Goal: Task Accomplishment & Management: Manage account settings

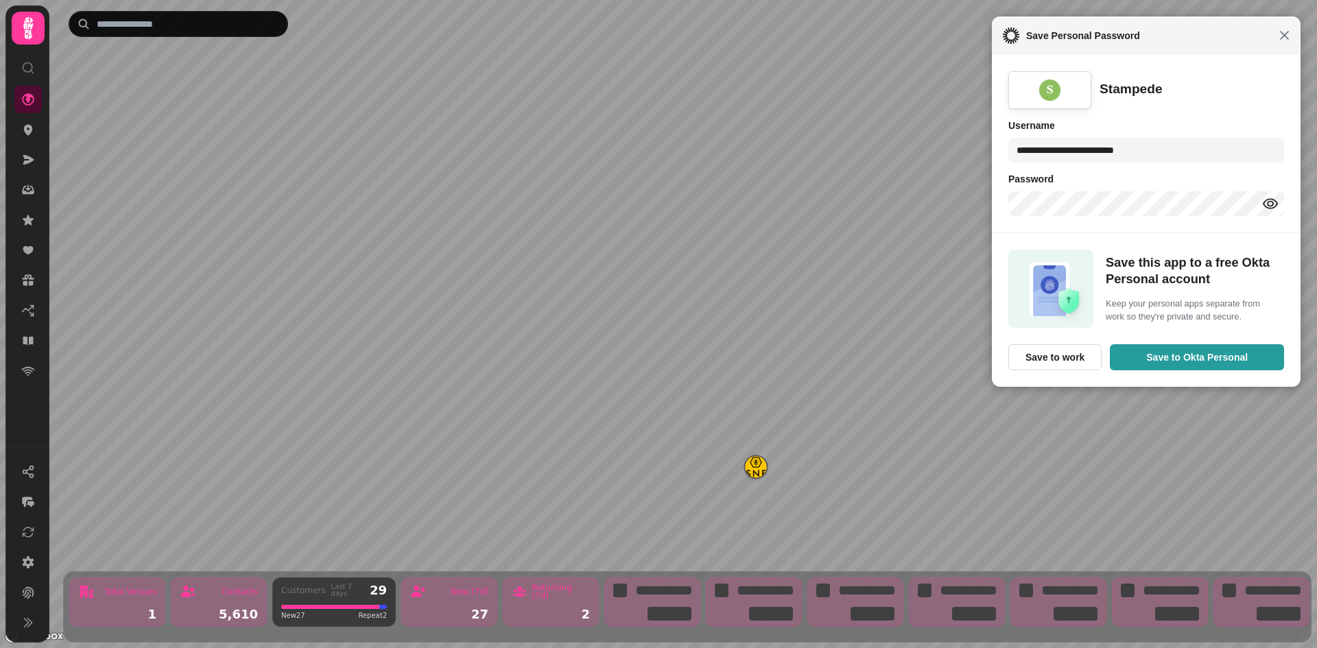
click at [1285, 39] on span "Close" at bounding box center [1284, 35] width 10 height 10
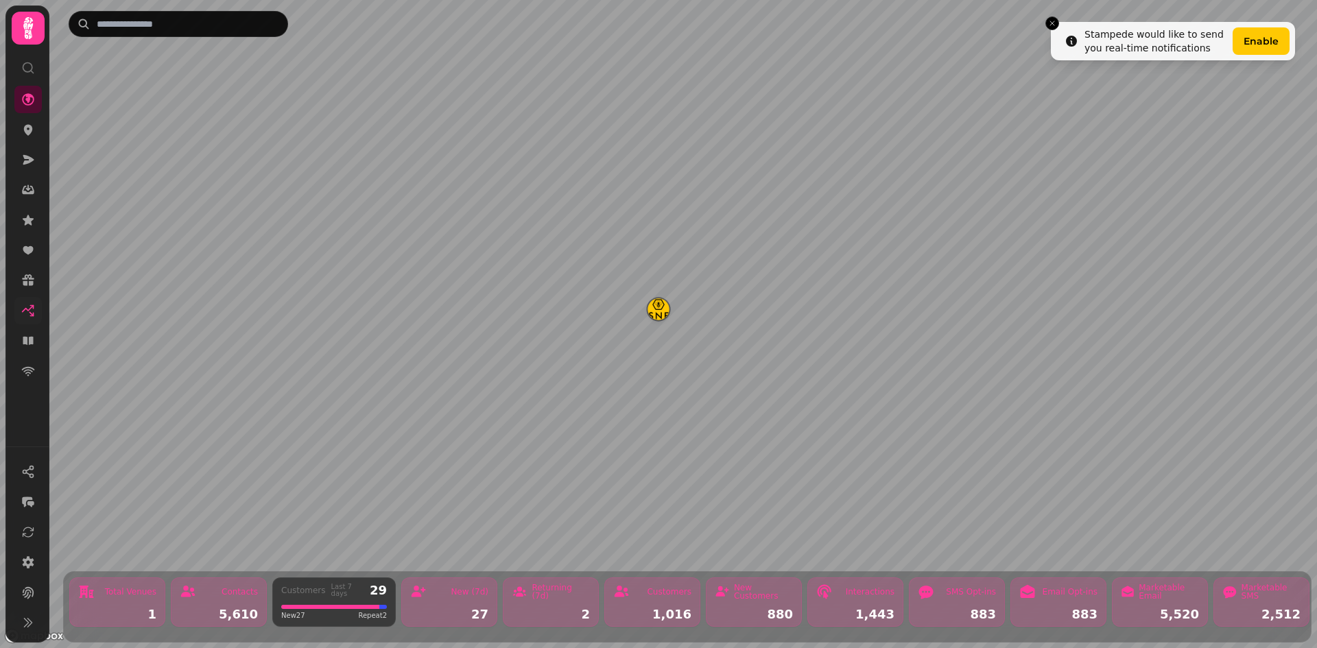
click at [21, 315] on link at bounding box center [27, 310] width 27 height 27
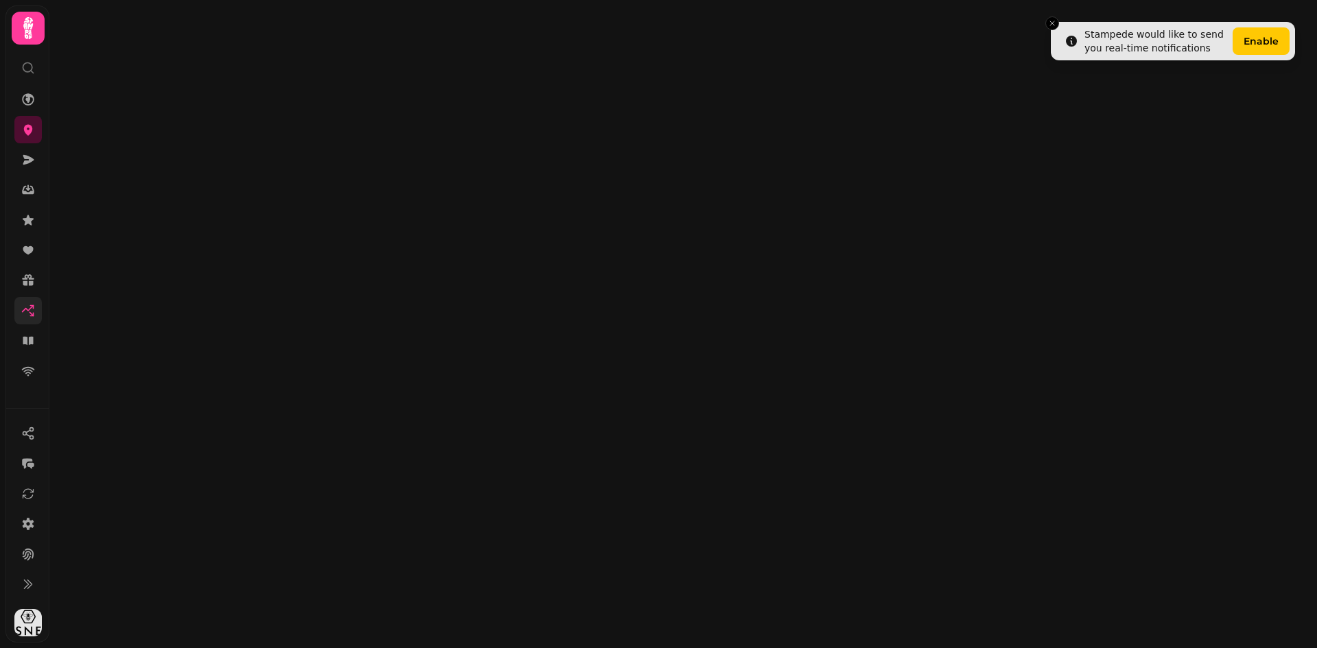
select select "**"
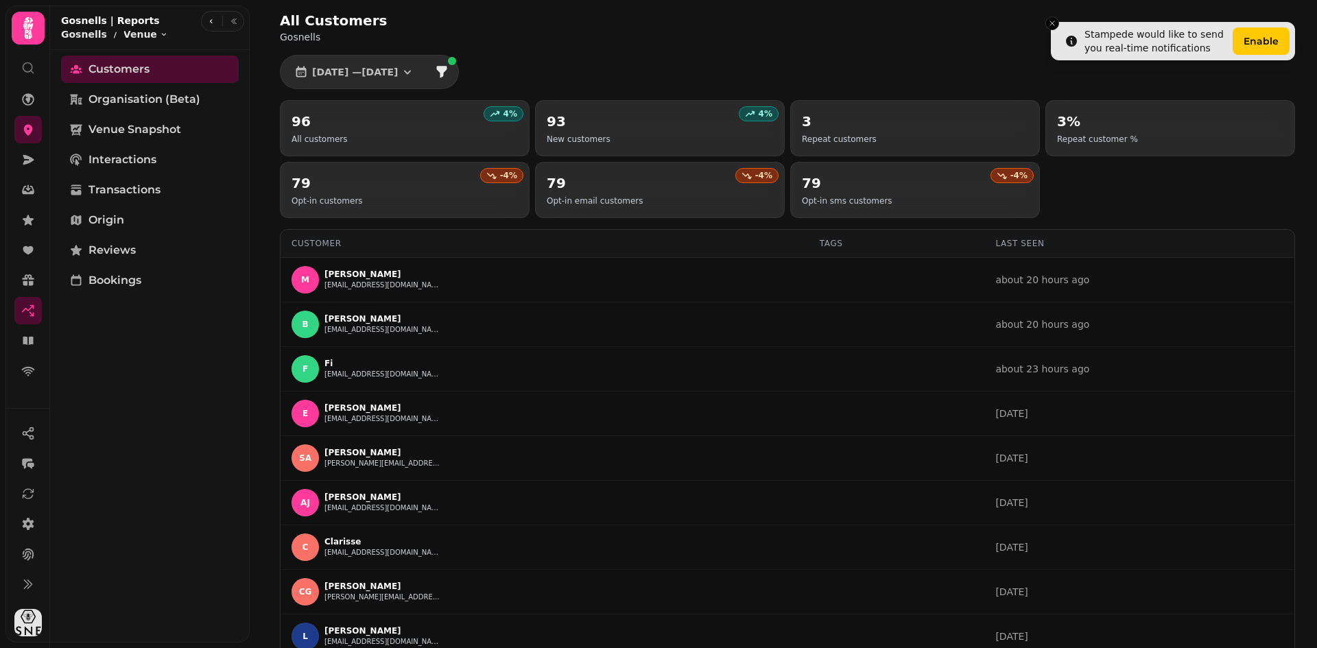
click at [22, 69] on icon at bounding box center [28, 68] width 14 height 14
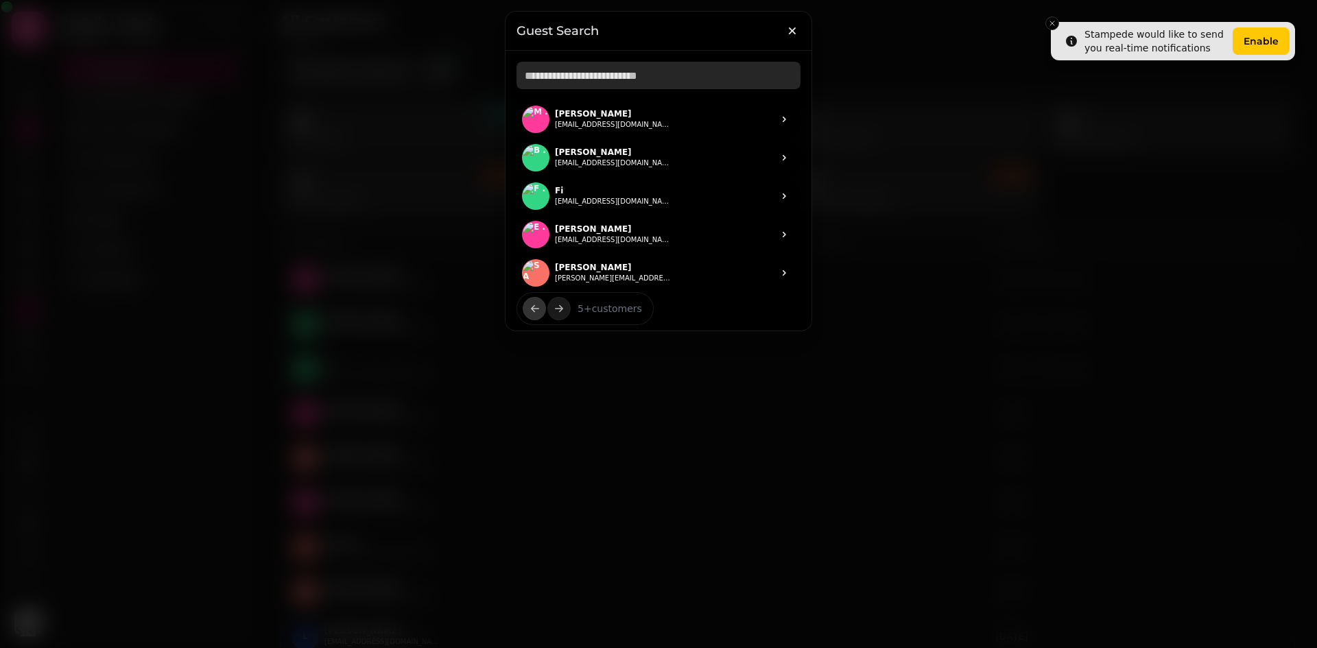
click at [579, 69] on input "text" at bounding box center [658, 75] width 284 height 27
click at [798, 34] on icon "button" at bounding box center [792, 31] width 14 height 14
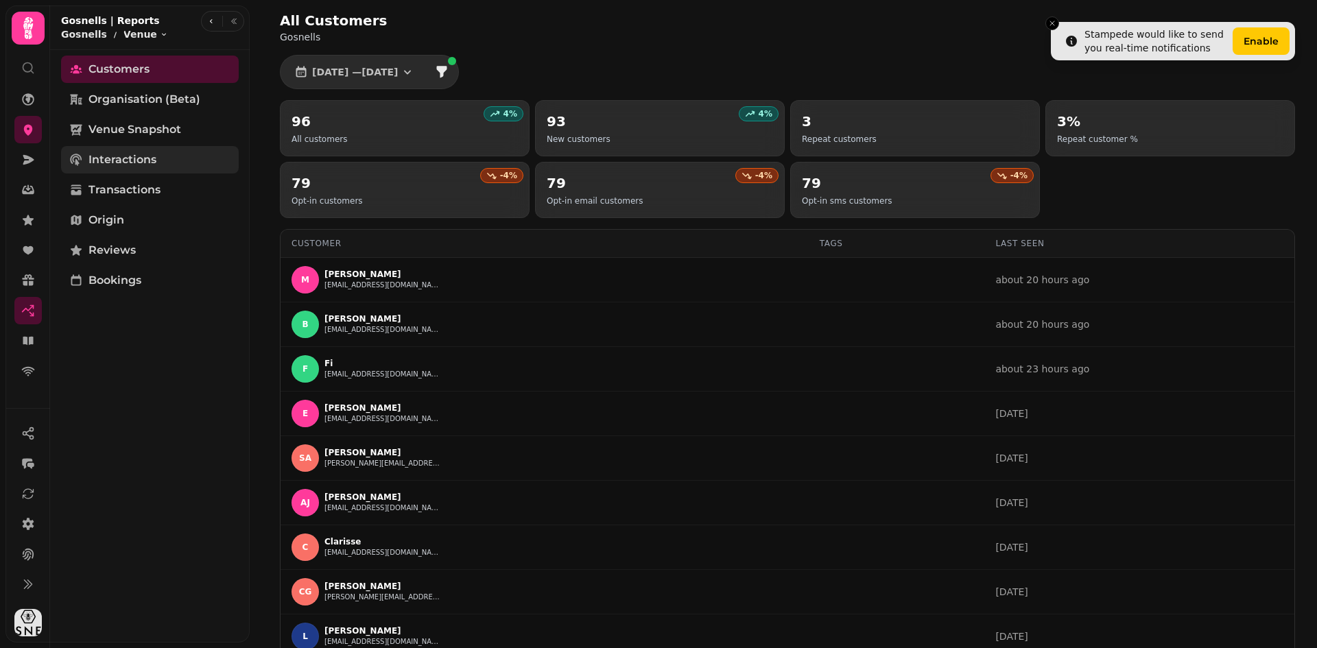
click at [136, 152] on span "Interactions" at bounding box center [122, 160] width 68 height 16
select select "**"
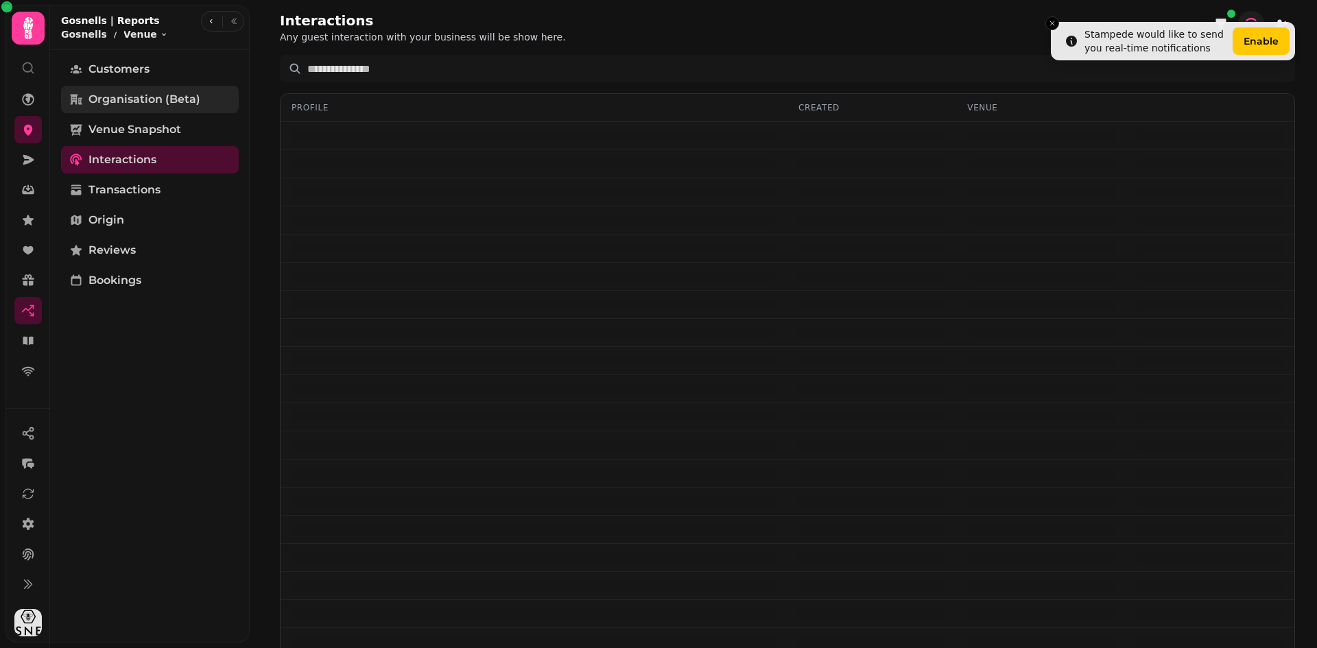
click at [162, 100] on span "Organisation (beta)" at bounding box center [144, 99] width 112 height 16
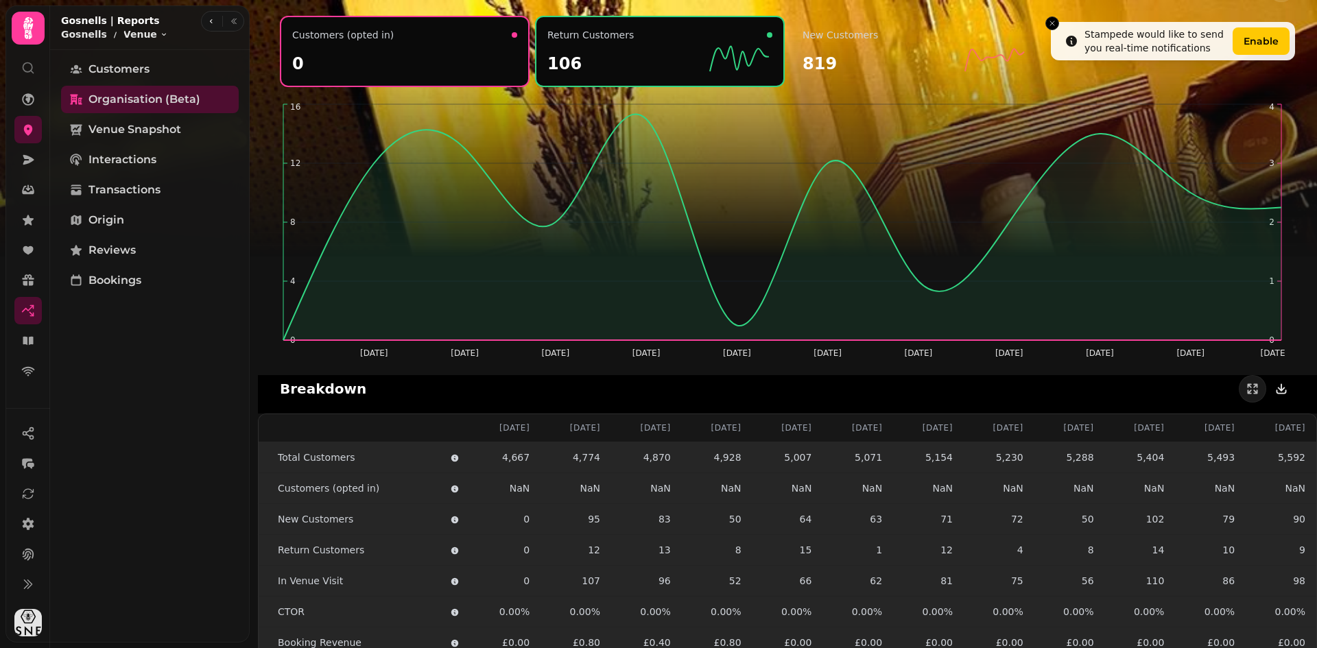
scroll to position [905, 0]
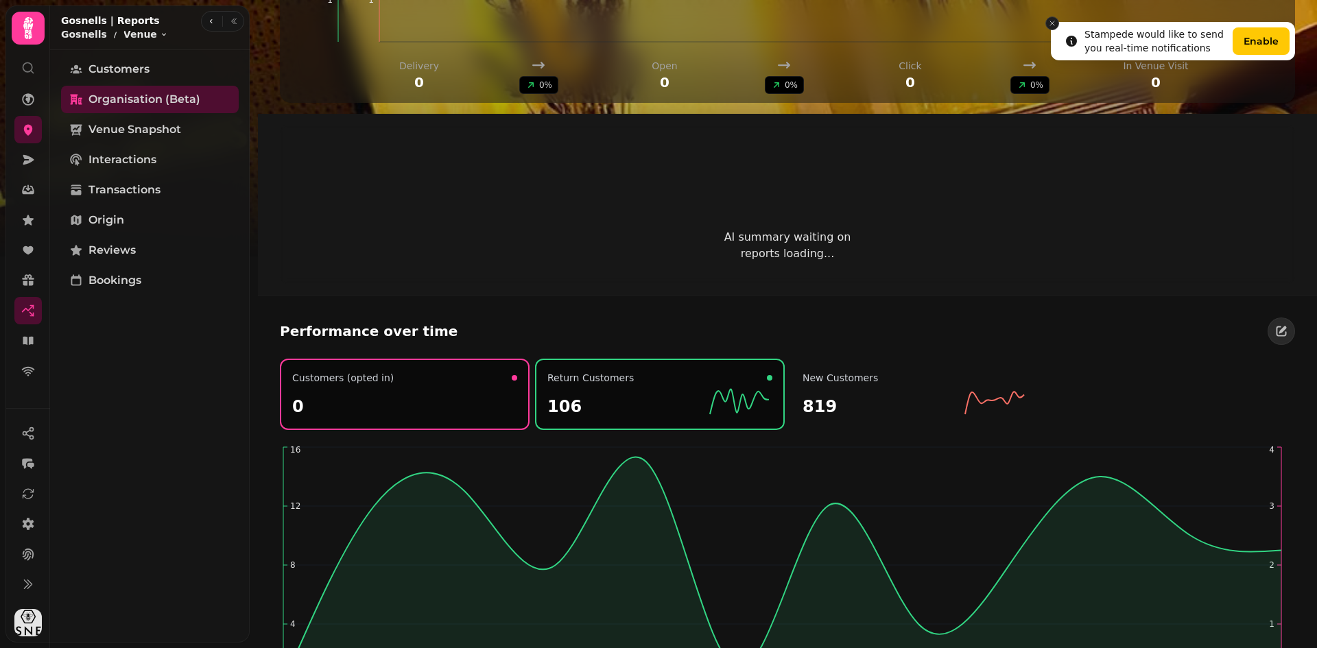
click at [1049, 21] on icon "Close toast" at bounding box center [1052, 23] width 8 height 8
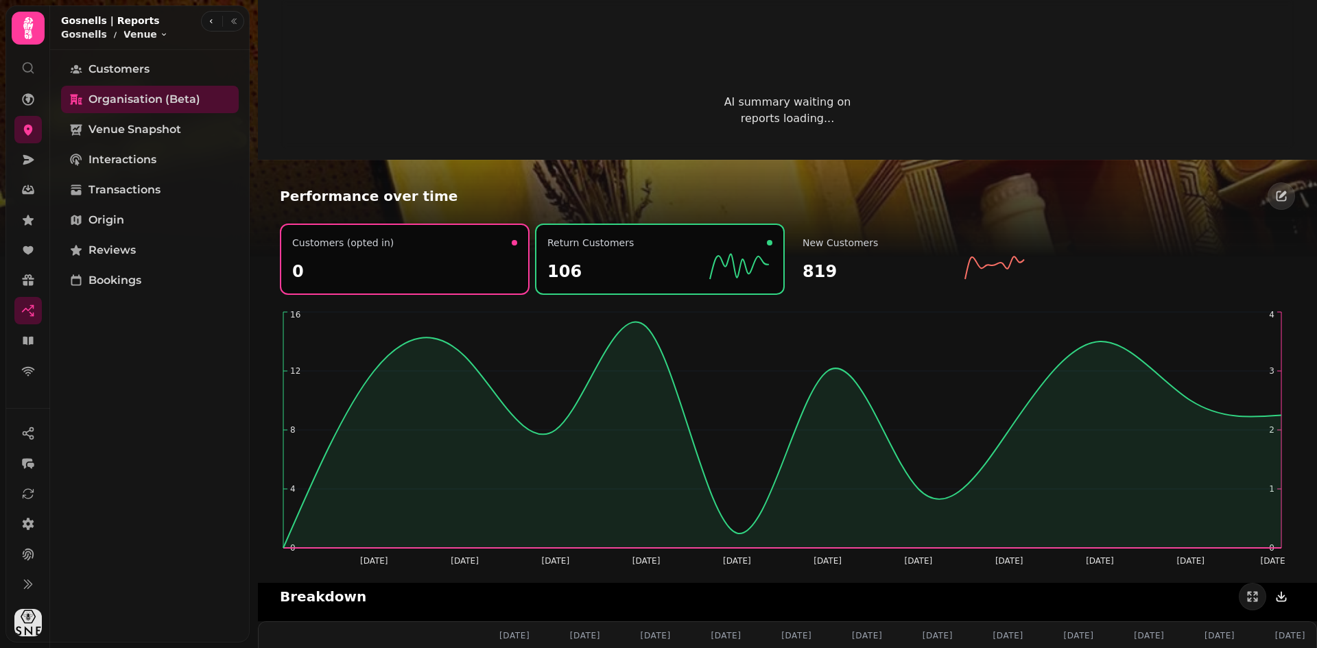
scroll to position [1248, 0]
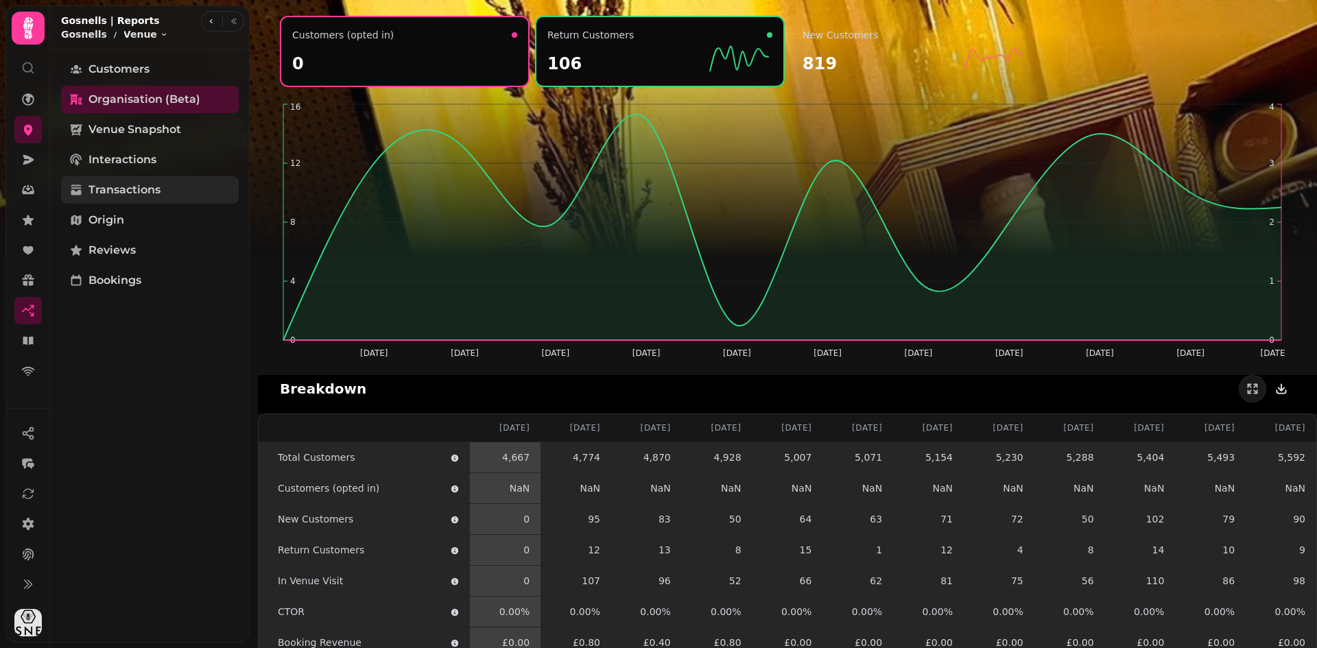
click at [136, 189] on span "Transactions" at bounding box center [124, 190] width 72 height 16
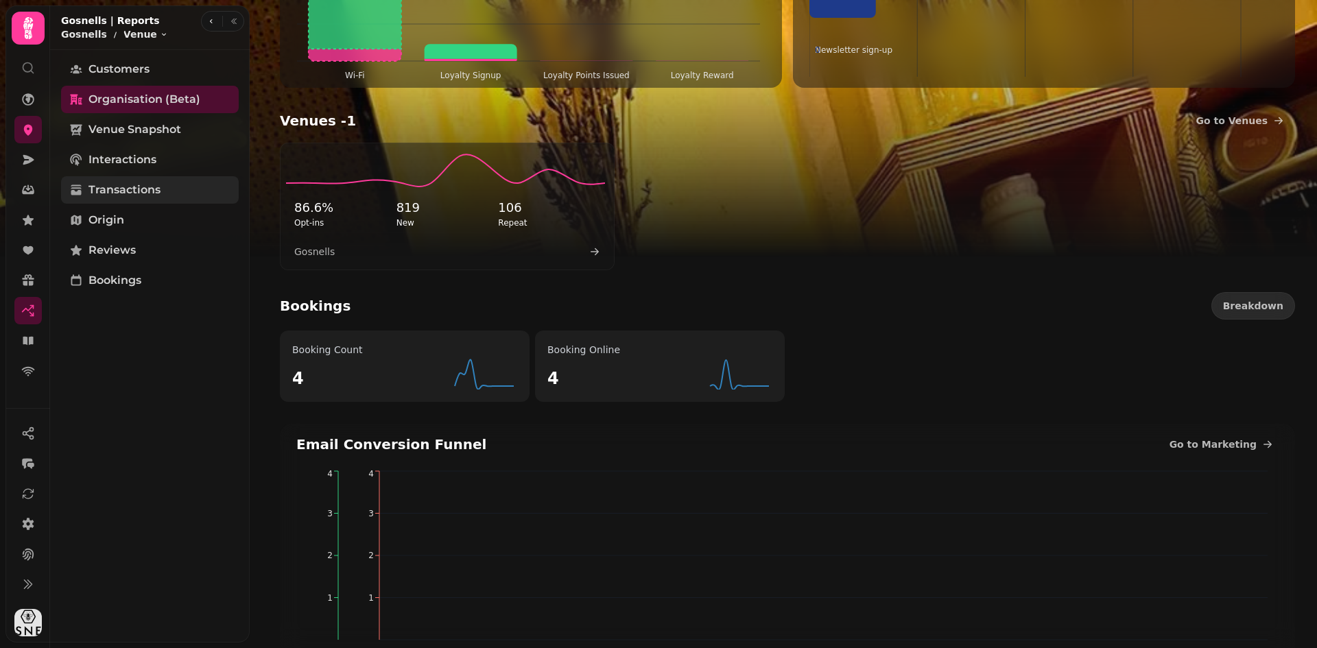
select select "**"
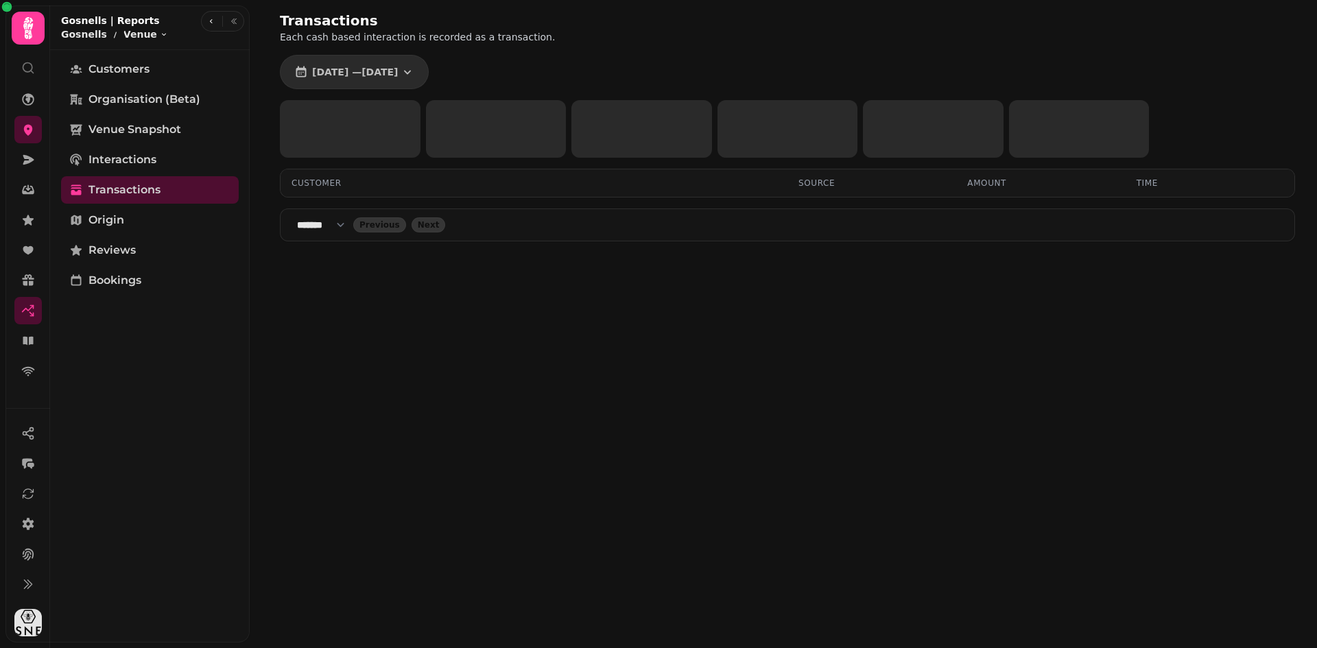
scroll to position [0, 0]
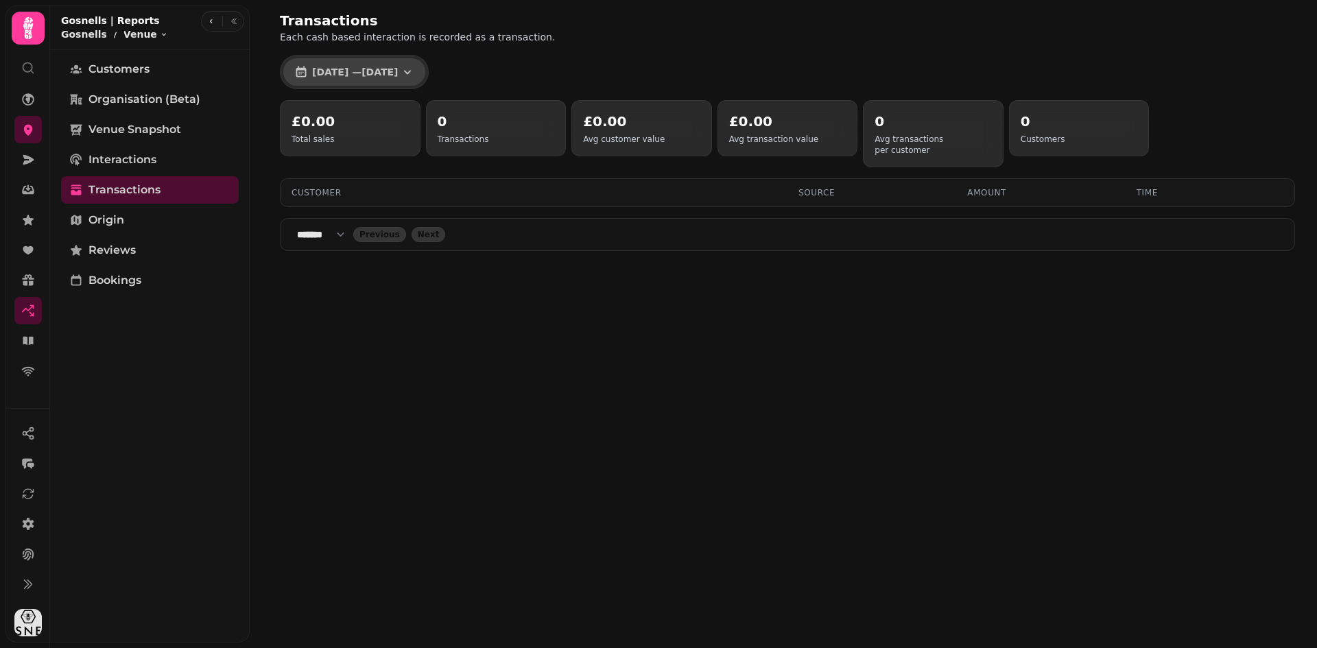
click at [425, 80] on button "[DATE] — [DATE]" at bounding box center [354, 71] width 142 height 27
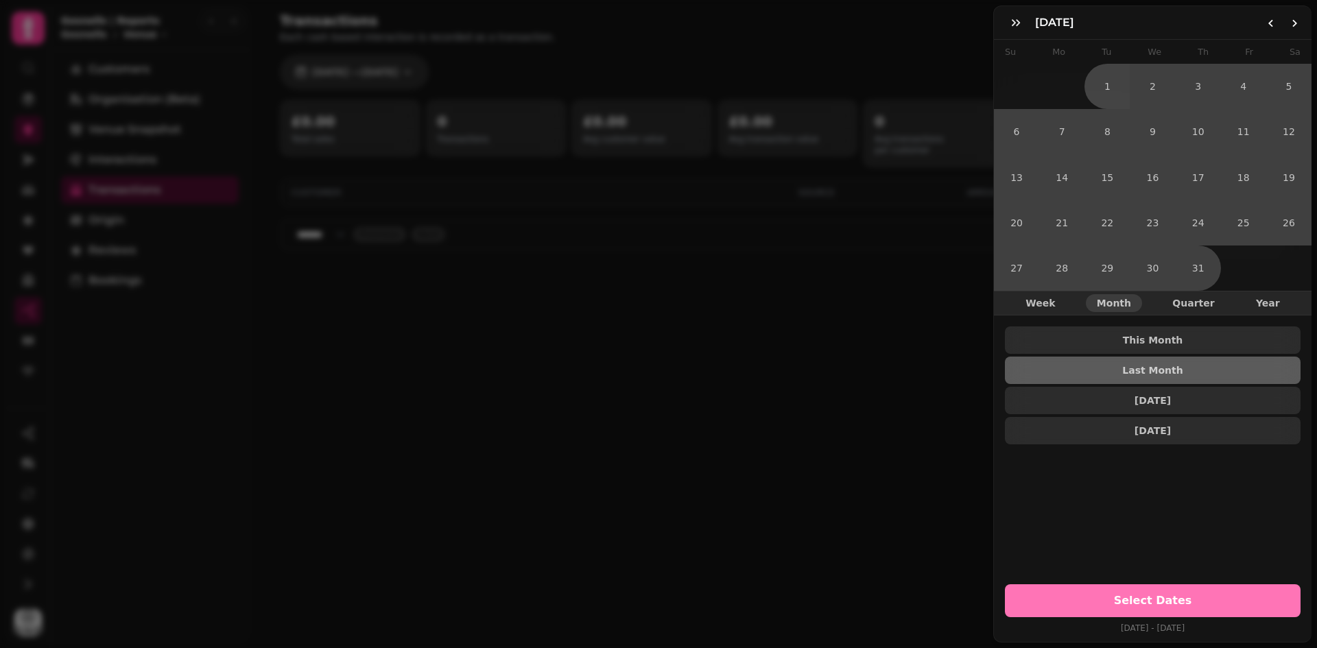
click at [1115, 584] on button "Select Dates" at bounding box center [1153, 600] width 296 height 33
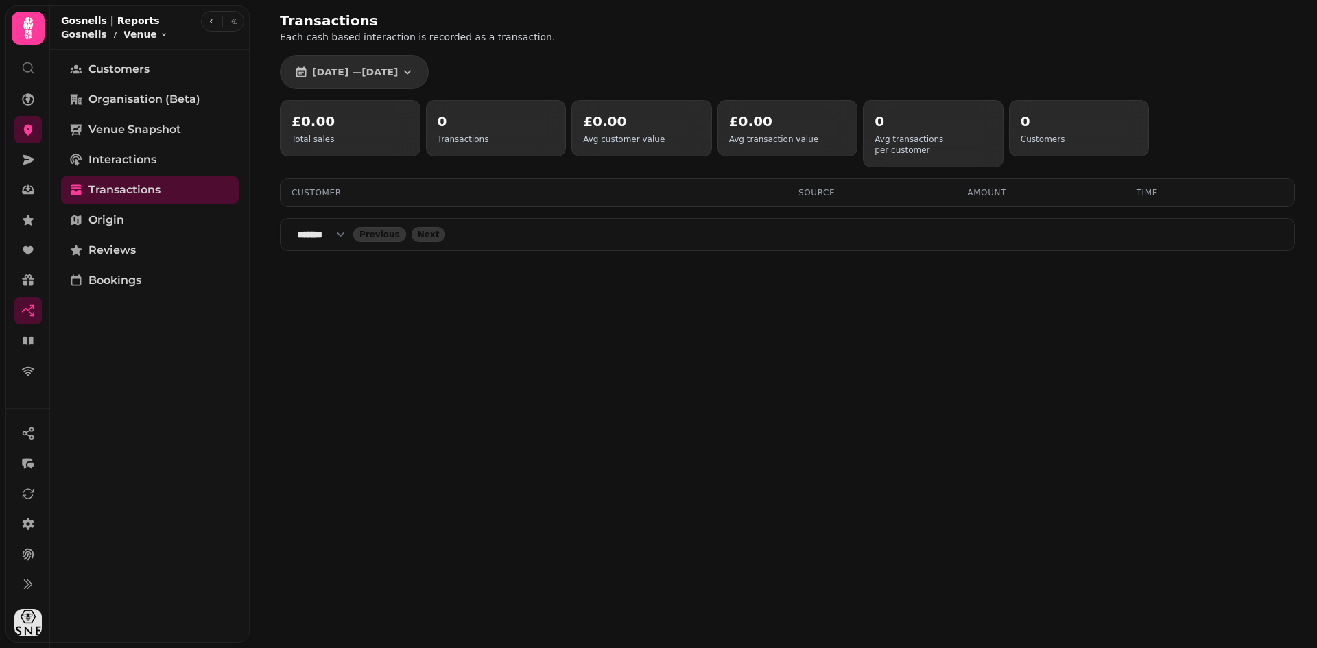
click at [454, 78] on div "Transactions Each cash based interaction is recorded as a transaction. [DATE] —…" at bounding box center [787, 131] width 1059 height 262
click at [414, 73] on icon "button" at bounding box center [408, 72] width 14 height 14
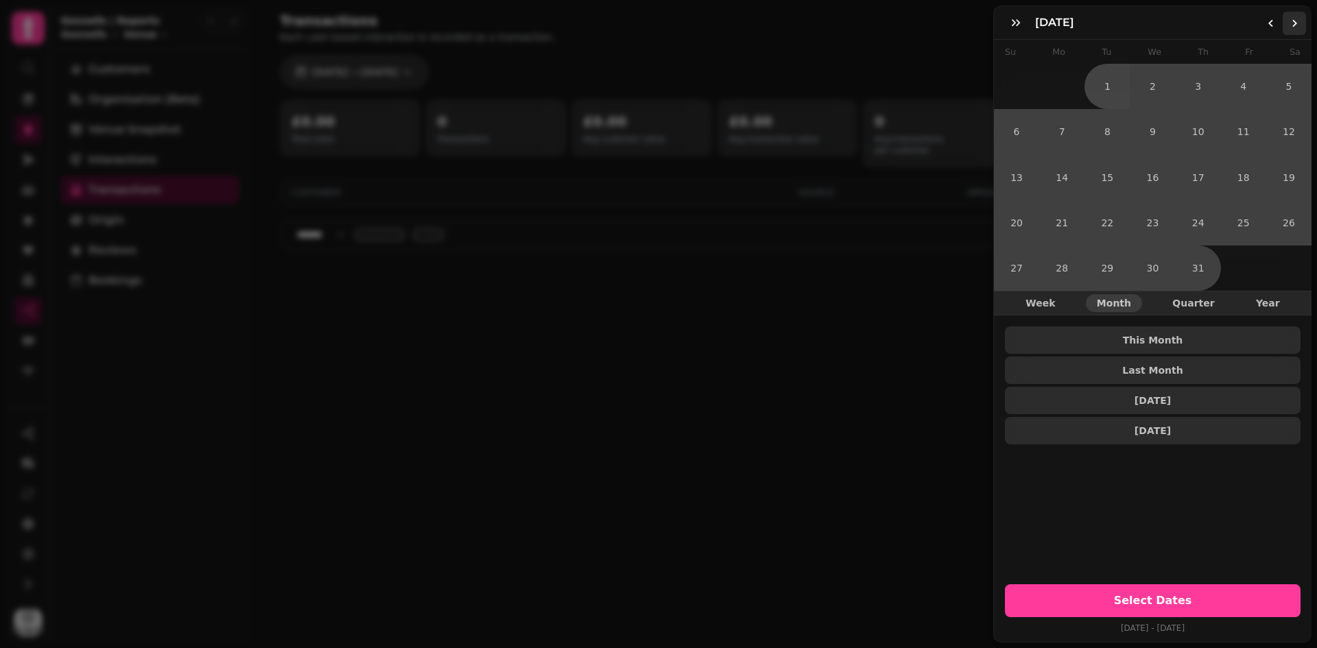
click at [1299, 29] on button "Go to the Next Month" at bounding box center [1294, 23] width 23 height 23
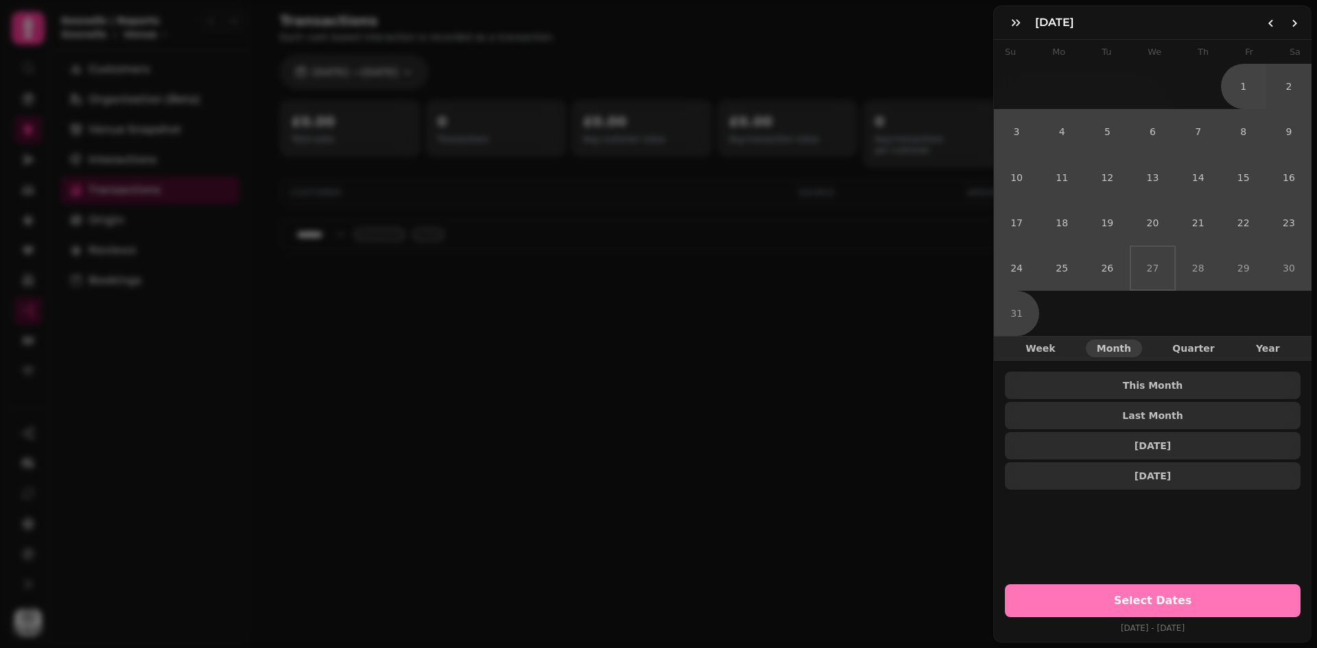
click at [1160, 595] on span "Select Dates" at bounding box center [1152, 600] width 263 height 11
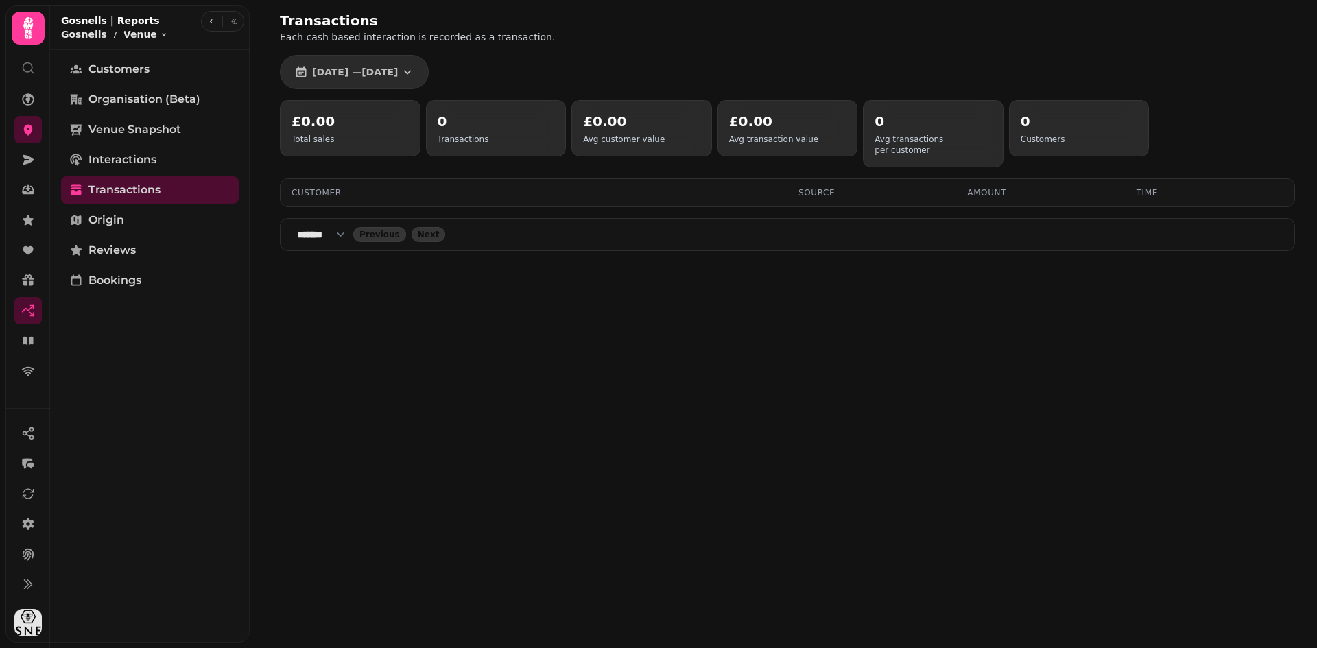
click at [351, 228] on select "**** * **** ** **** ** **** ** **** *** **** *** **** ***" at bounding box center [325, 235] width 56 height 14
click at [543, 294] on div "Transactions Each cash based interaction is recorded as a transaction. [DATE] —…" at bounding box center [783, 324] width 1067 height 648
click at [25, 519] on icon at bounding box center [28, 524] width 14 height 14
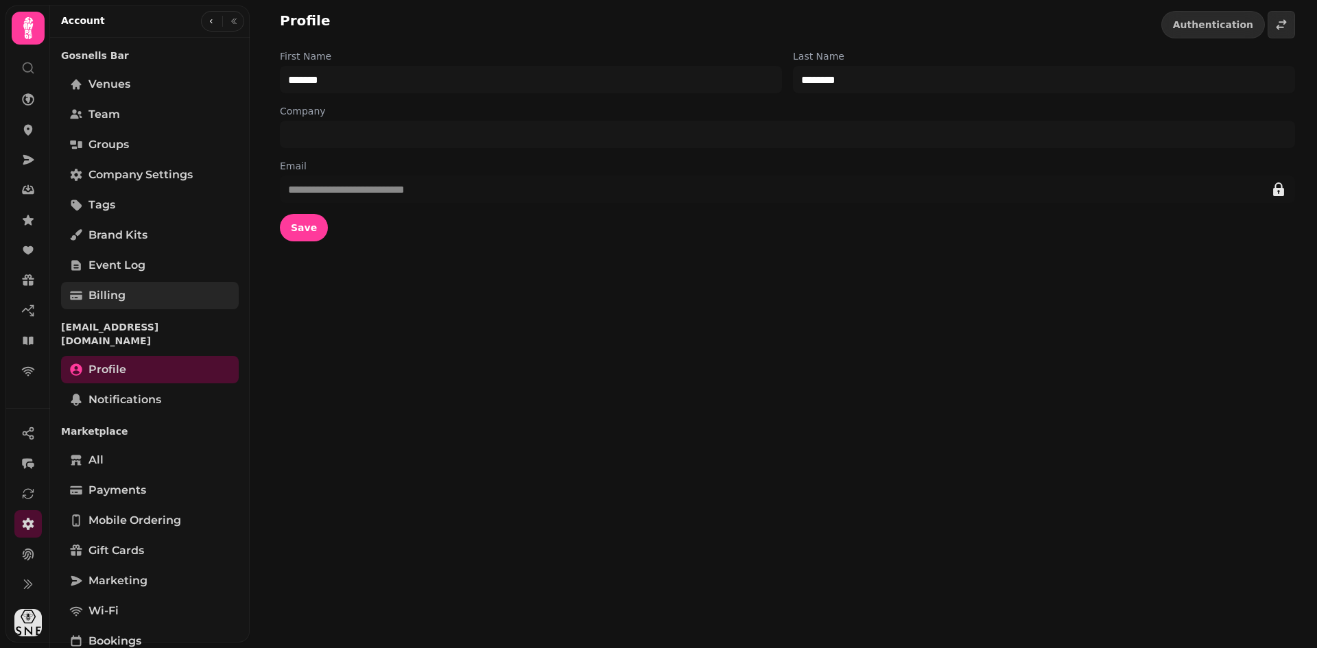
click at [129, 300] on link "Billing" at bounding box center [150, 295] width 178 height 27
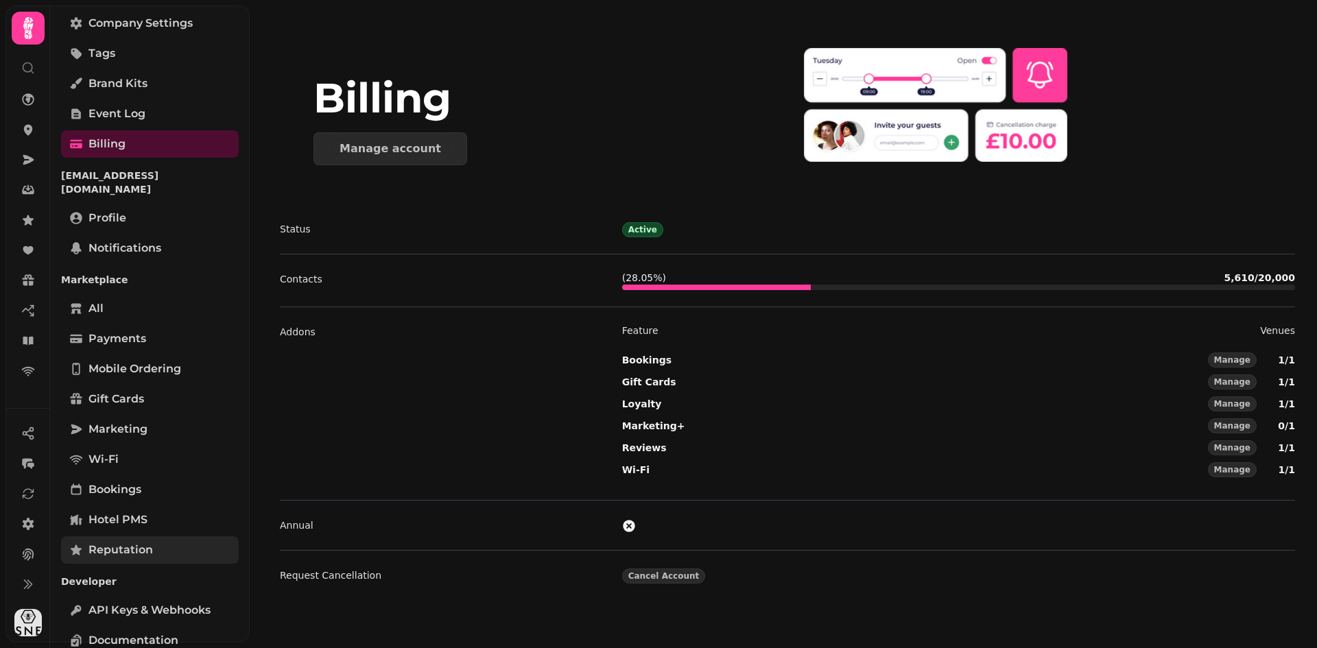
scroll to position [163, 0]
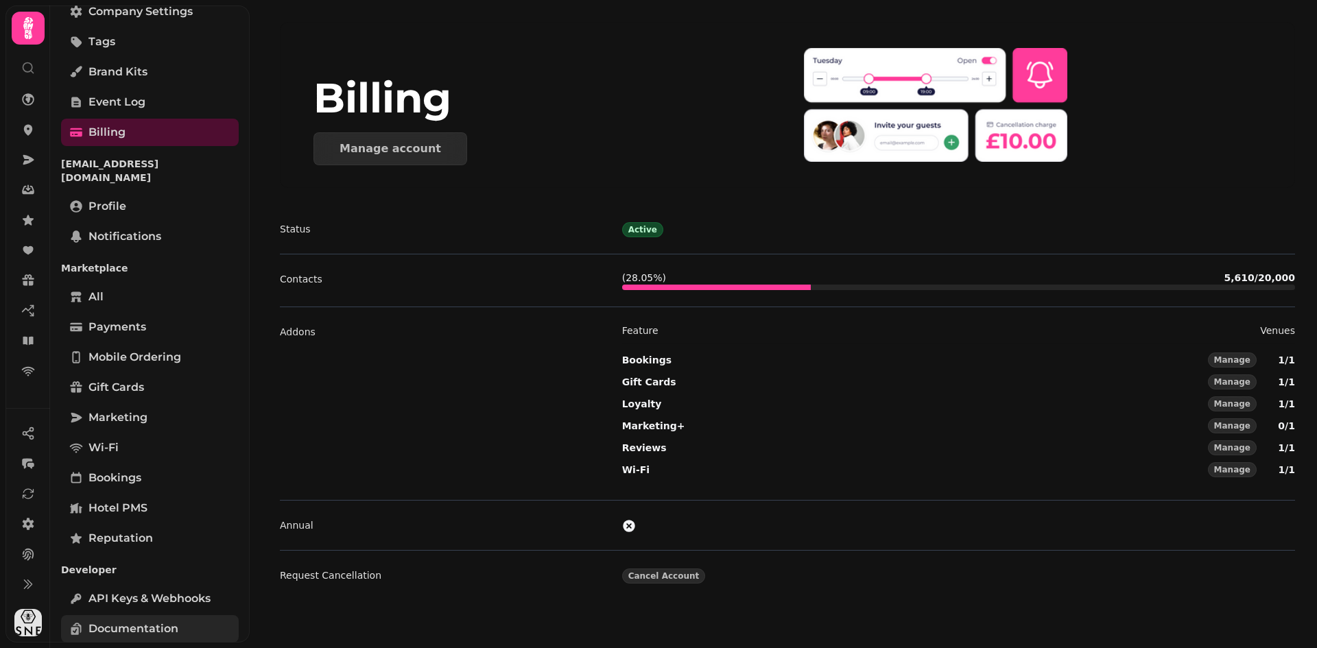
click at [117, 622] on span "Documentation" at bounding box center [133, 629] width 90 height 16
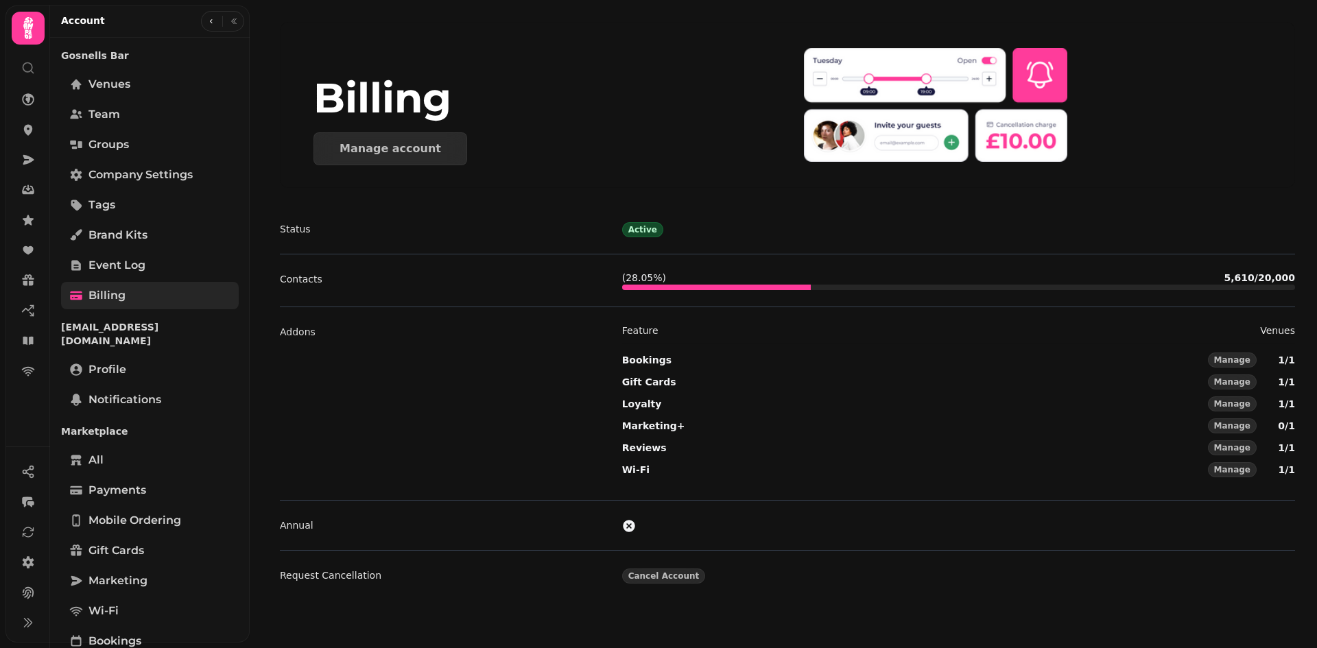
click at [126, 302] on link "Billing" at bounding box center [150, 295] width 178 height 27
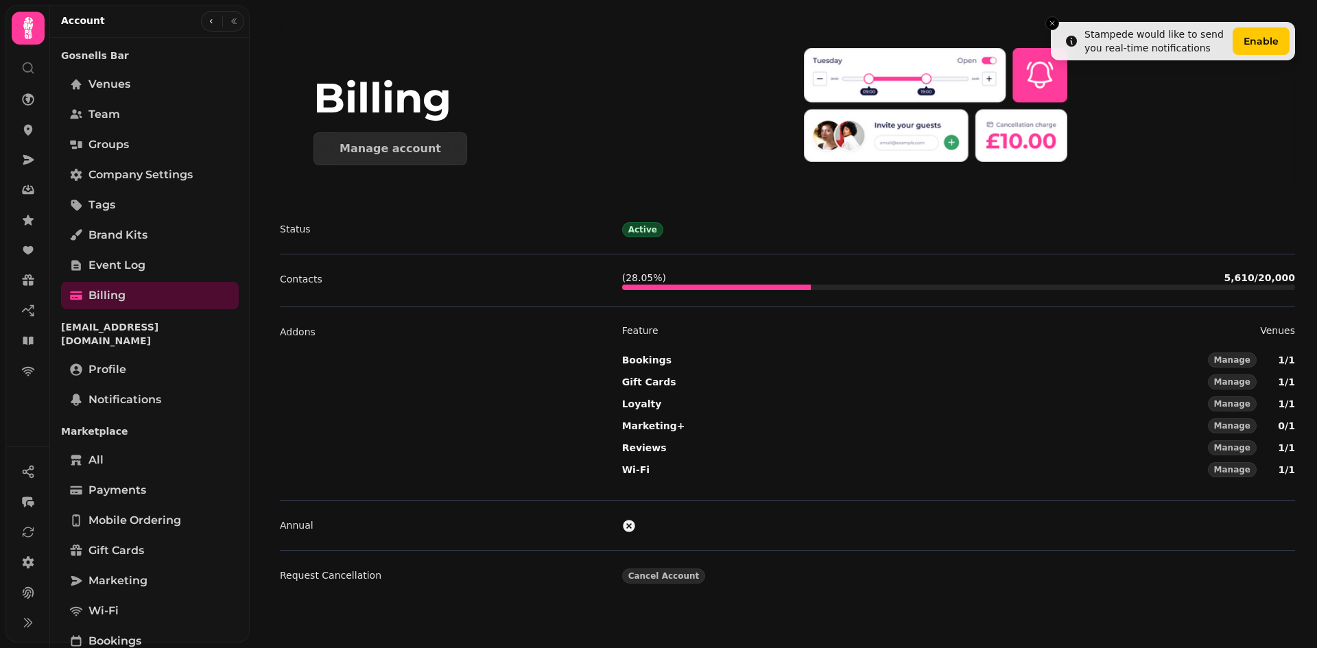
click at [518, 258] on div "Contacts ( 28.05 %) 5,610 / 20,000" at bounding box center [787, 280] width 1015 height 53
click at [1052, 23] on icon "Close toast" at bounding box center [1052, 23] width 8 height 8
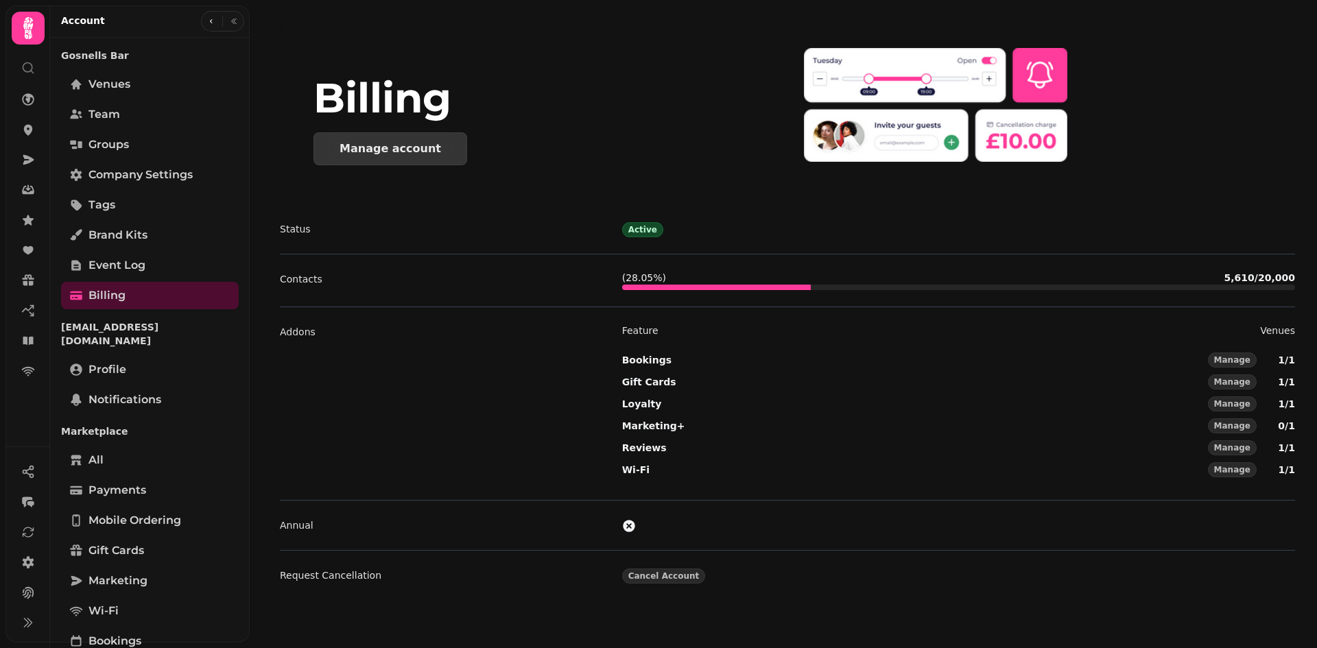
click at [361, 144] on div "Manage account" at bounding box center [391, 148] width 102 height 11
